Goal: Communication & Community: Answer question/provide support

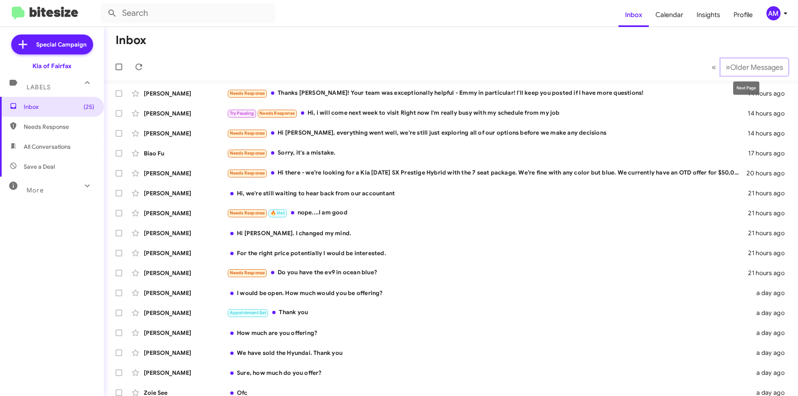
click at [726, 72] on span "»" at bounding box center [728, 67] width 5 height 10
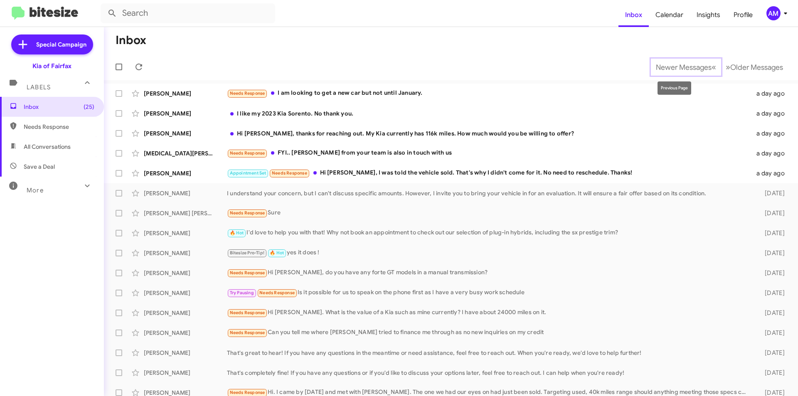
click at [676, 69] on span "Newer Messages" at bounding box center [684, 67] width 56 height 9
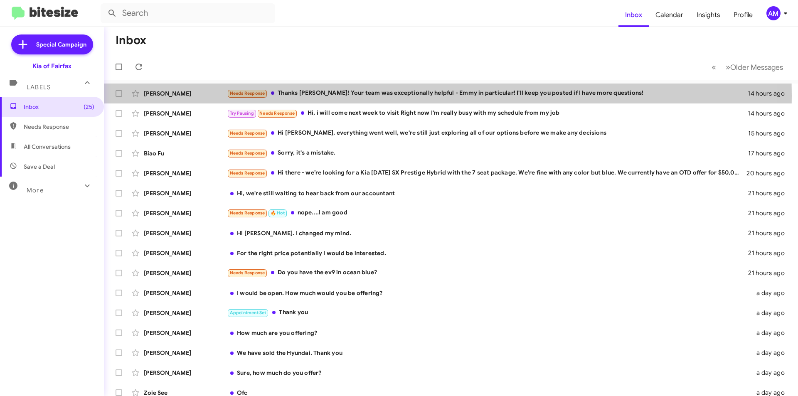
click at [309, 96] on div "Needs Response Thanks Anthony! Your team was exceptionally helpful - Emmy in pa…" at bounding box center [487, 94] width 521 height 10
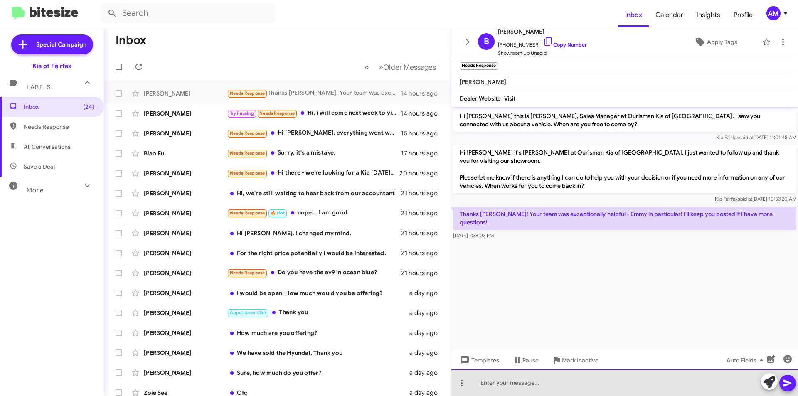
click at [515, 389] on div at bounding box center [624, 383] width 347 height 27
click at [602, 385] on div at bounding box center [624, 383] width 347 height 27
click at [602, 384] on div at bounding box center [624, 383] width 347 height 27
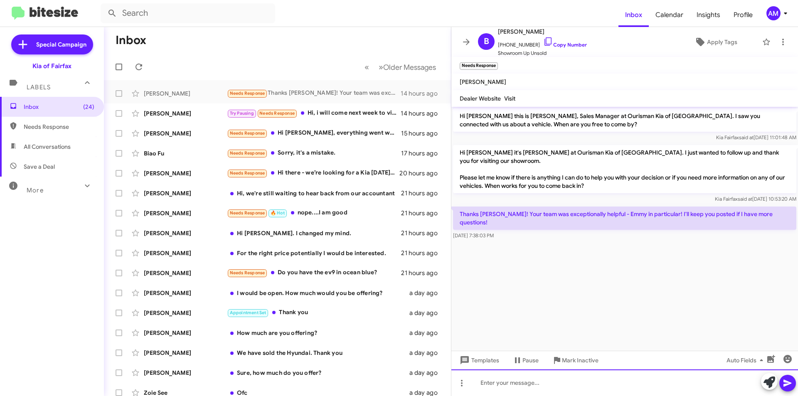
paste div
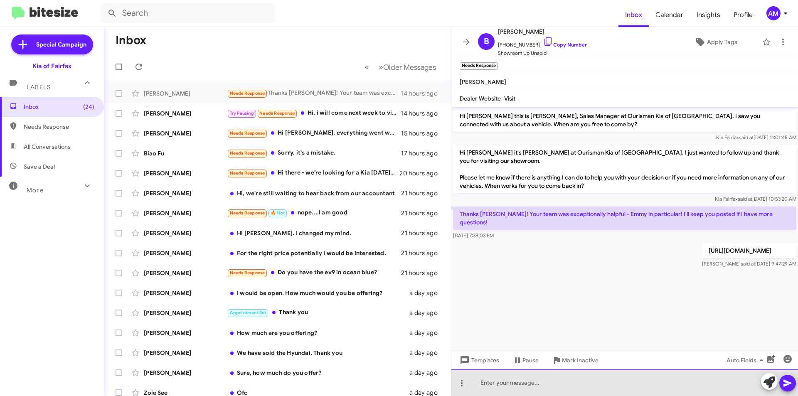
click at [668, 382] on div at bounding box center [624, 383] width 347 height 27
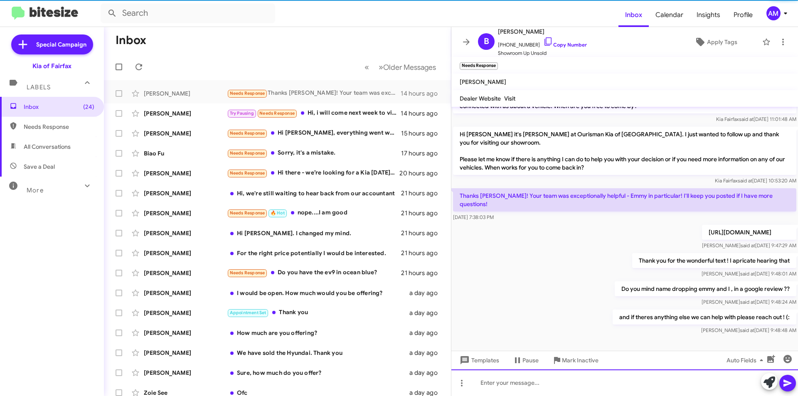
scroll to position [35, 0]
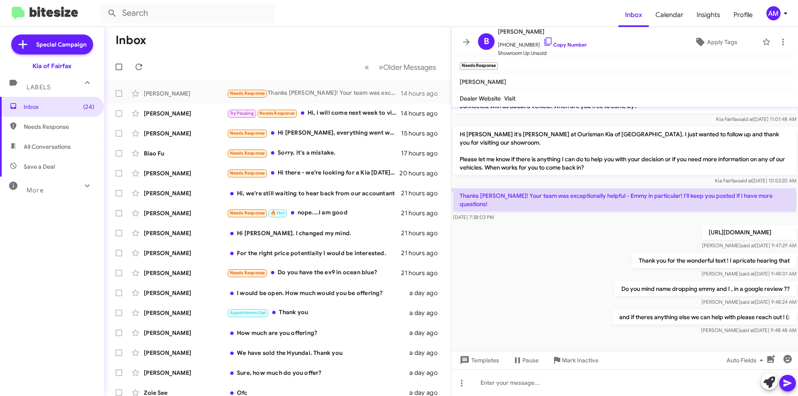
drag, startPoint x: 387, startPoint y: 91, endPoint x: 360, endPoint y: 108, distance: 31.2
click at [360, 108] on mat-action-list "Bob Riechart Needs Response Thanks Anthony! Your team was exceptionally helpful…" at bounding box center [277, 281] width 347 height 402
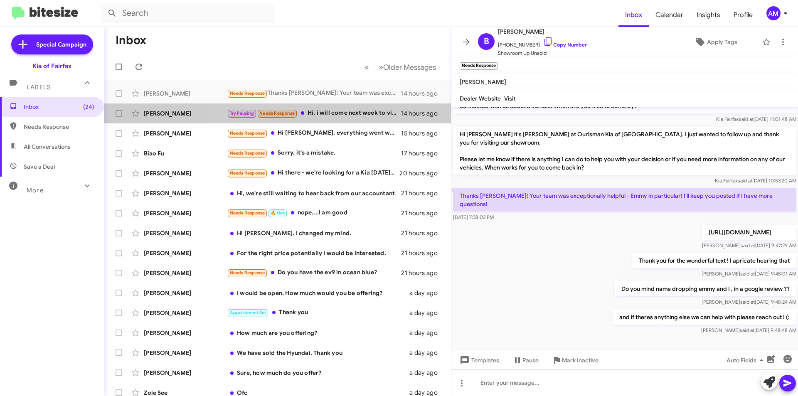
click at [360, 118] on div "Try Pausing Needs Response Hi, i will come next week to visit Right now I'm rea…" at bounding box center [314, 113] width 174 height 10
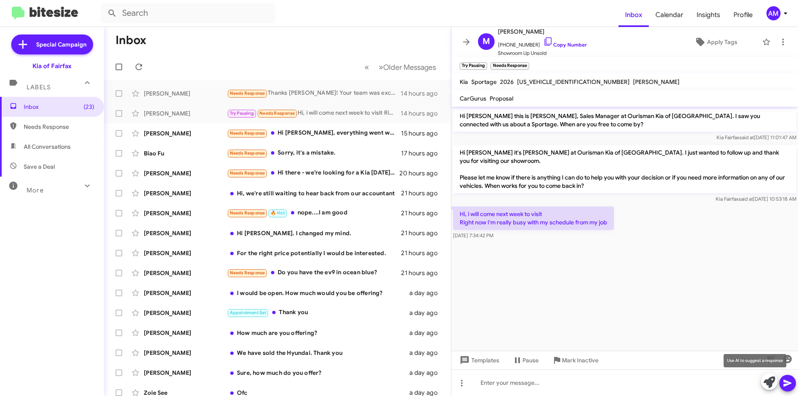
click at [772, 383] on icon at bounding box center [770, 383] width 12 height 12
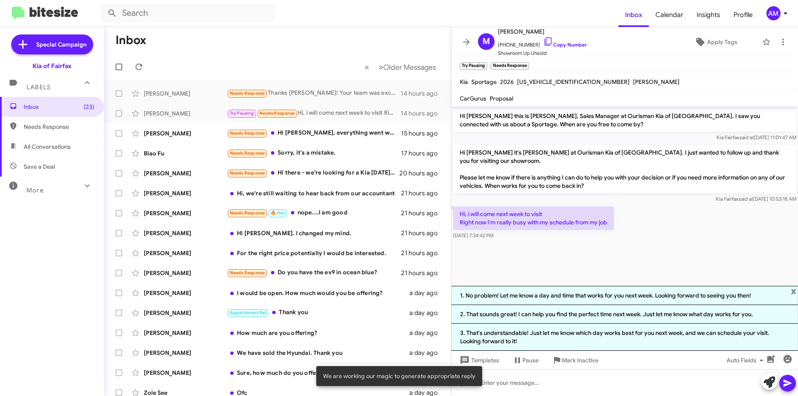
click at [616, 299] on li "1. No problem! Let me know a day and time that works for you next week. Looking…" at bounding box center [624, 295] width 347 height 19
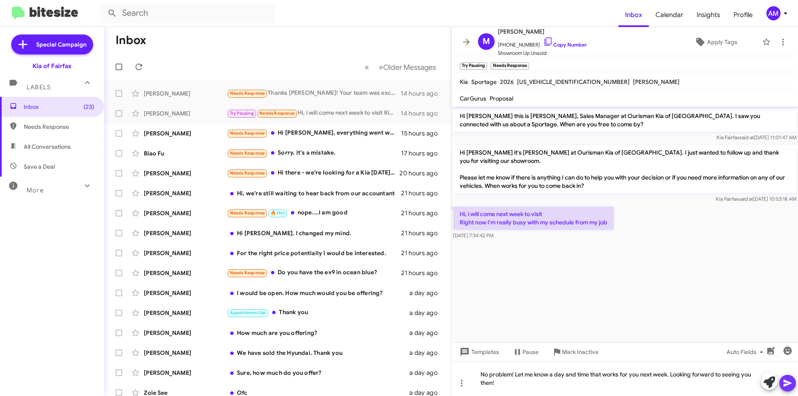
click at [786, 383] on icon at bounding box center [788, 383] width 10 height 10
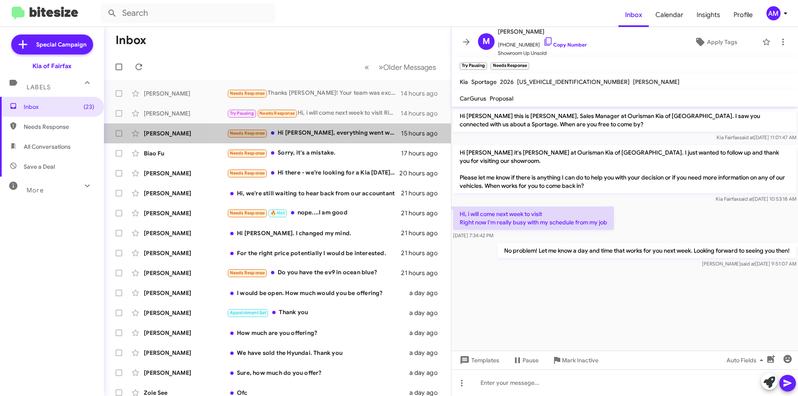
click at [330, 130] on div "Needs Response Hi Anthony, everything went well, we're still just exploring all…" at bounding box center [314, 133] width 174 height 10
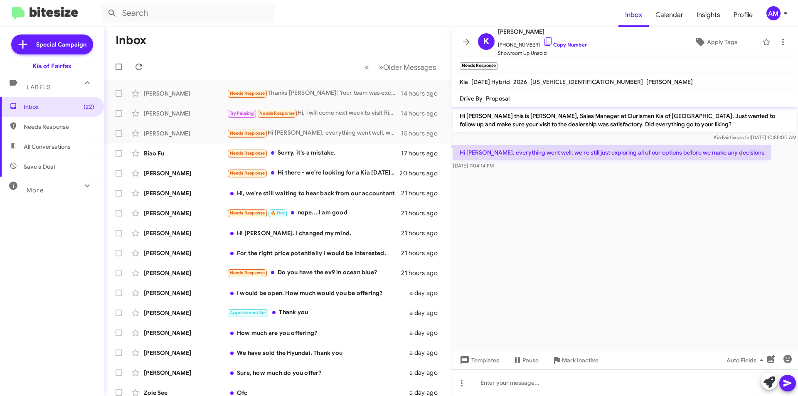
click at [552, 368] on div "Templates Pause Mark Inactive Auto Fields" at bounding box center [624, 360] width 347 height 19
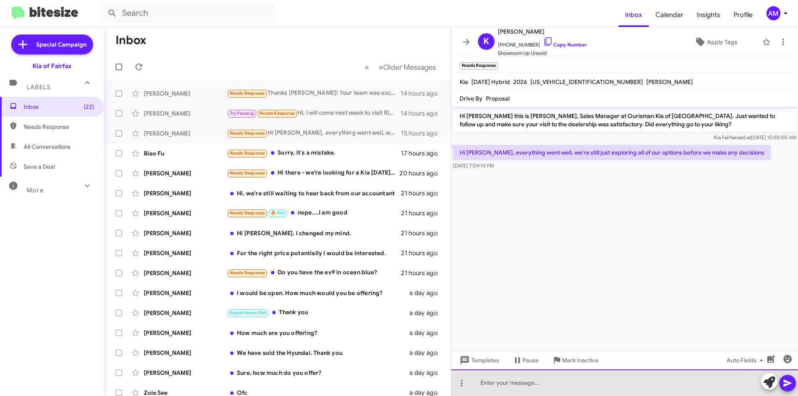
click at [557, 385] on div at bounding box center [624, 383] width 347 height 27
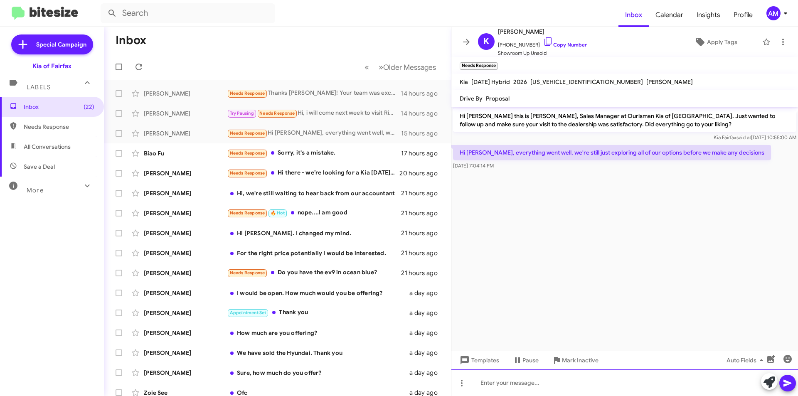
click at [558, 385] on div at bounding box center [624, 383] width 347 height 27
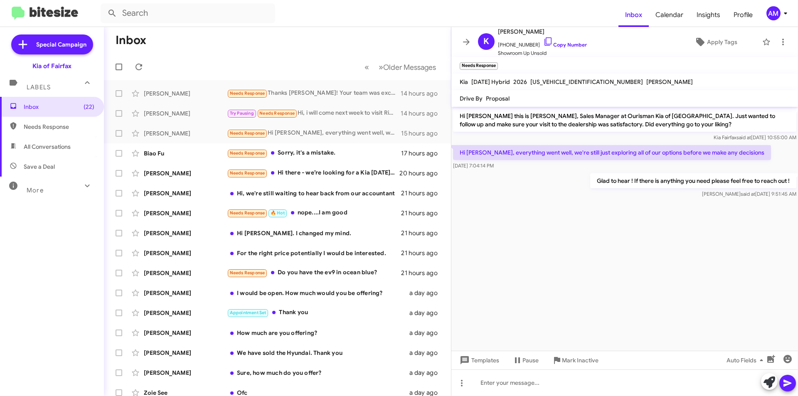
click at [324, 150] on div "Needs Response Sorry, it's a mistake." at bounding box center [314, 153] width 174 height 10
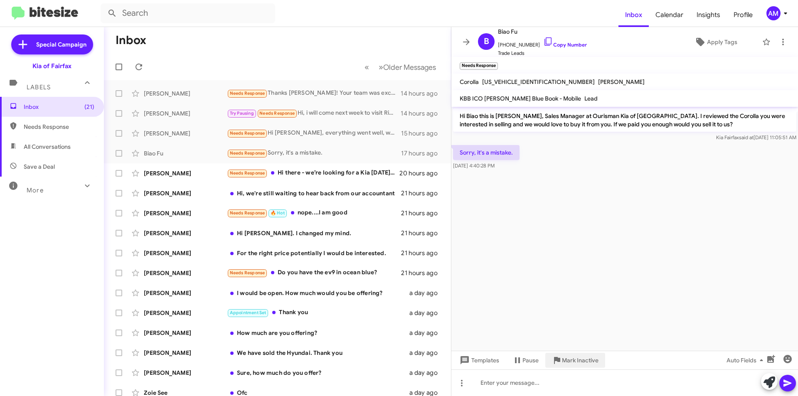
click at [566, 353] on span "Mark Inactive" at bounding box center [580, 360] width 37 height 15
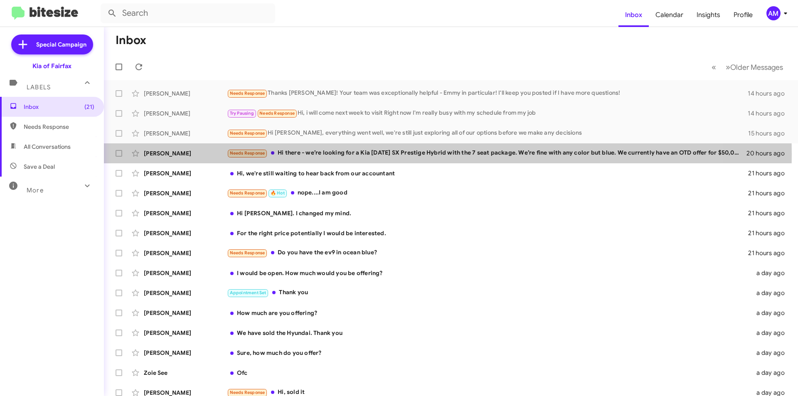
click at [335, 154] on div "Needs Response Hi there - we’re looking for a Kia Carnival SX Prestige Hybrid w…" at bounding box center [487, 153] width 520 height 10
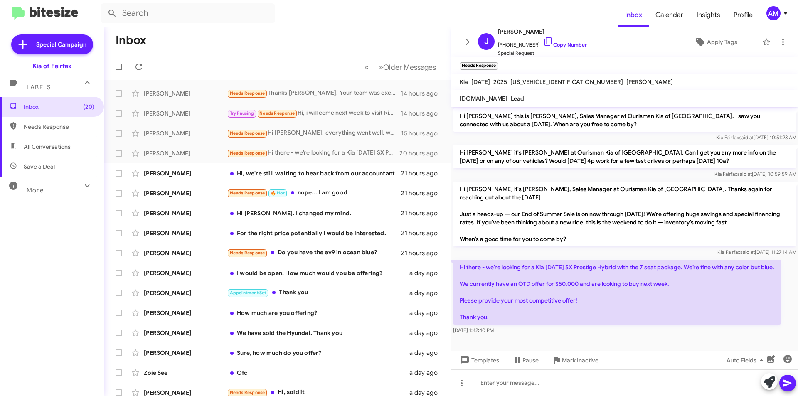
click at [567, 43] on link "Copy Number" at bounding box center [565, 45] width 44 height 6
click at [532, 387] on div at bounding box center [624, 383] width 347 height 27
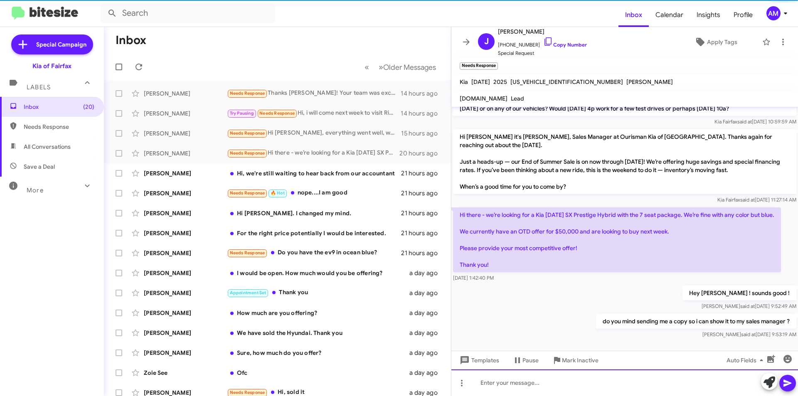
scroll to position [54, 0]
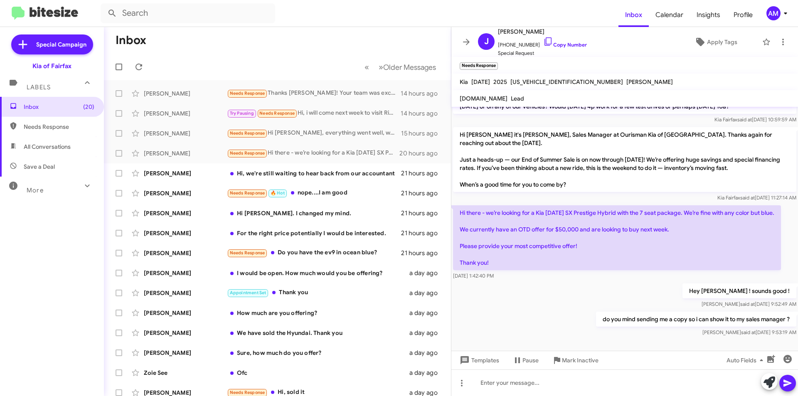
click at [358, 178] on div "Emily Kresh Hi, we're still waiting to hear back from our accountant 21 hours a…" at bounding box center [278, 173] width 334 height 17
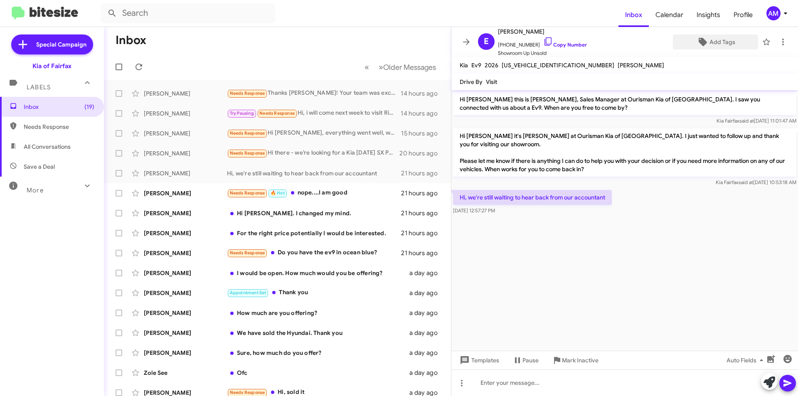
click at [717, 44] on span "Add Tags" at bounding box center [723, 42] width 26 height 15
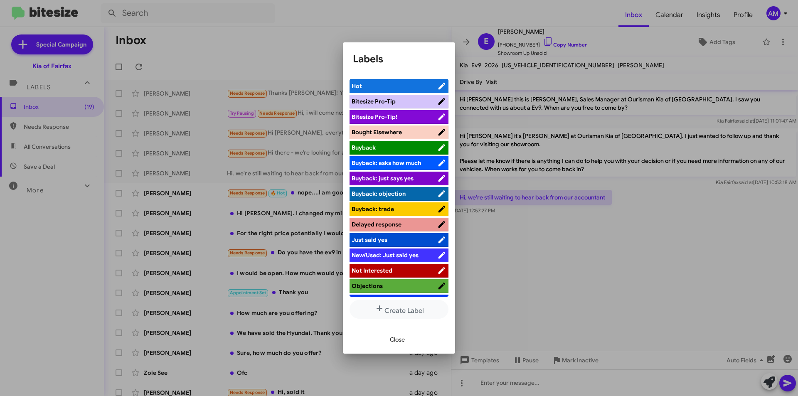
click at [401, 86] on span "Hot" at bounding box center [395, 86] width 86 height 8
click at [397, 339] on span "Close" at bounding box center [397, 339] width 15 height 15
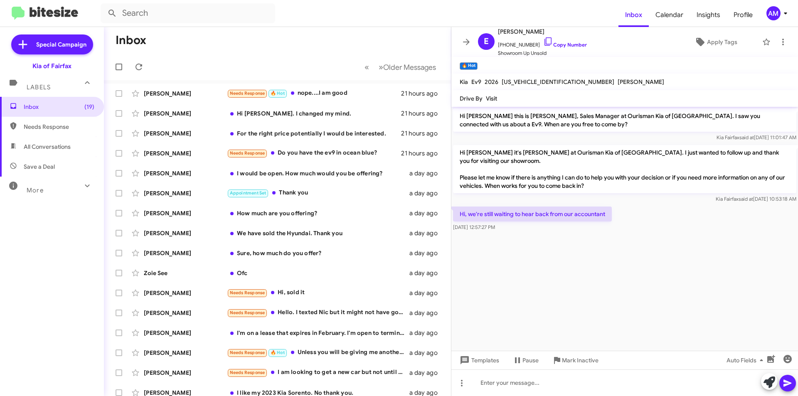
click at [346, 95] on div "Needs Response 🔥 Hot nope....I am good" at bounding box center [314, 94] width 174 height 10
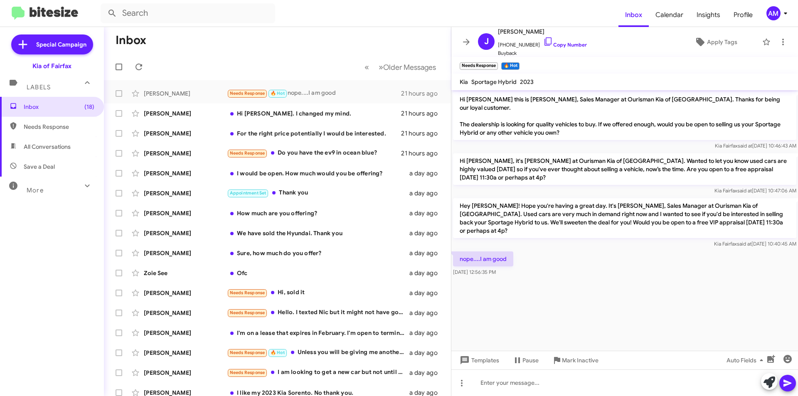
click at [321, 116] on div "Hi Anthony. I changed my mind." at bounding box center [314, 113] width 174 height 8
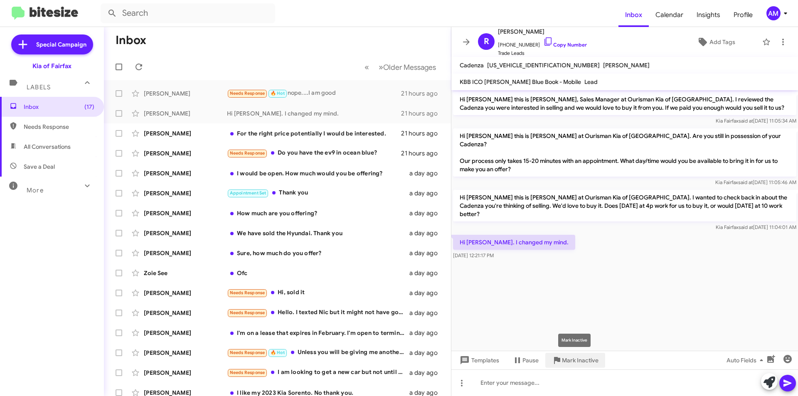
click at [567, 356] on span "Mark Inactive" at bounding box center [580, 360] width 37 height 15
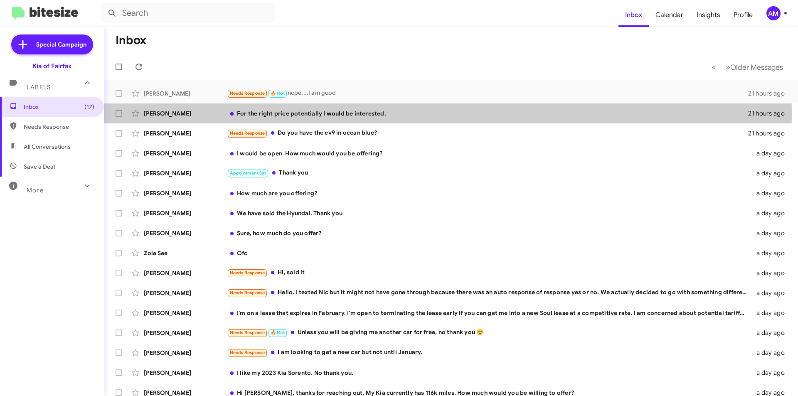
click at [351, 114] on div "For the right price potentially I would be interested." at bounding box center [487, 113] width 521 height 8
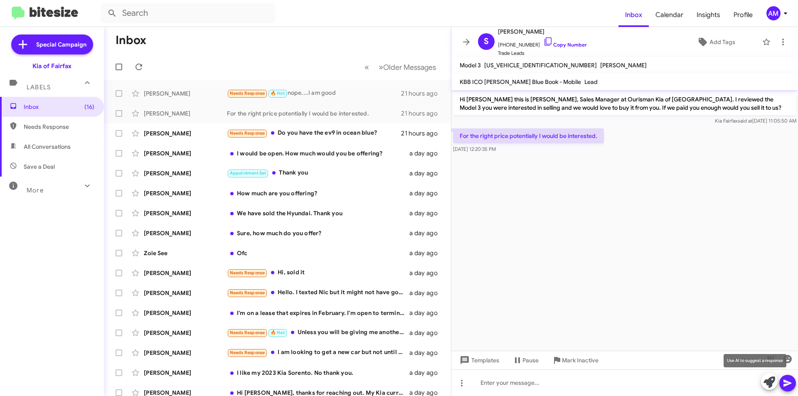
click at [770, 377] on icon at bounding box center [770, 383] width 12 height 12
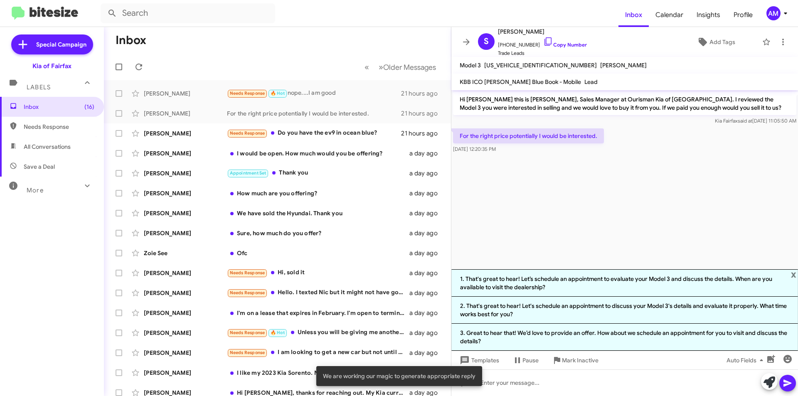
drag, startPoint x: 527, startPoint y: 276, endPoint x: 526, endPoint y: 283, distance: 6.7
click at [526, 276] on li "1. That's great to hear! Let’s schedule an appointment to evaluate your Model 3…" at bounding box center [624, 282] width 347 height 27
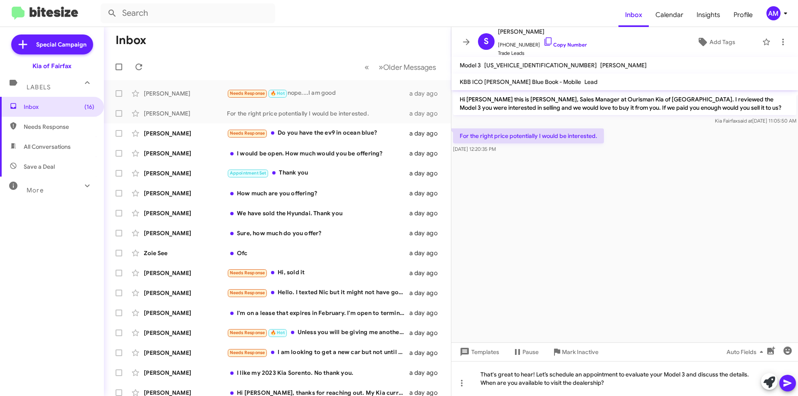
click at [1, 18] on mat-toolbar "Inbox Calendar Insights Profile AM" at bounding box center [399, 13] width 798 height 27
